Goal: Obtain resource: Obtain resource

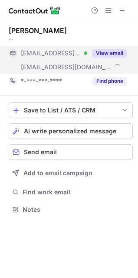
scroll to position [203, 138]
click at [109, 54] on button "View email" at bounding box center [110, 53] width 34 height 9
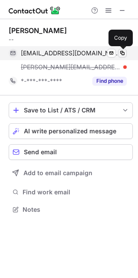
click at [120, 53] on span at bounding box center [122, 53] width 7 height 7
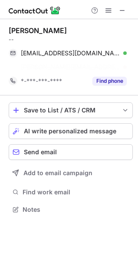
scroll to position [189, 138]
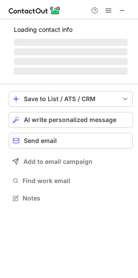
scroll to position [4, 4]
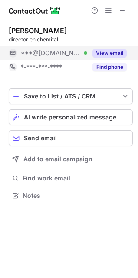
click at [109, 54] on button "View email" at bounding box center [110, 53] width 34 height 9
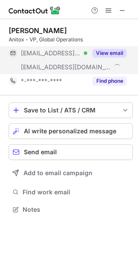
scroll to position [203, 138]
click at [109, 52] on button "View email" at bounding box center [110, 53] width 34 height 9
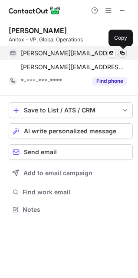
click at [122, 55] on span at bounding box center [122, 53] width 7 height 7
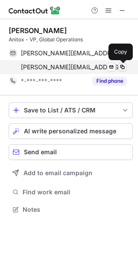
click at [122, 66] on span at bounding box center [122, 67] width 7 height 7
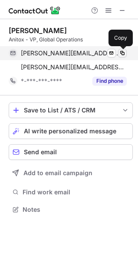
click at [122, 54] on span at bounding box center [122, 53] width 7 height 7
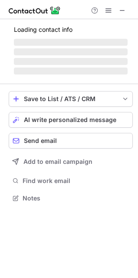
scroll to position [4, 4]
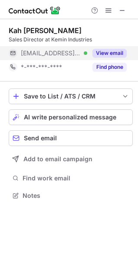
click at [102, 53] on button "View email" at bounding box center [110, 53] width 34 height 9
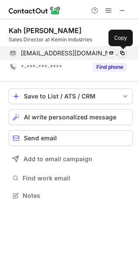
click at [124, 51] on span at bounding box center [122, 53] width 7 height 7
